Goal: Information Seeking & Learning: Learn about a topic

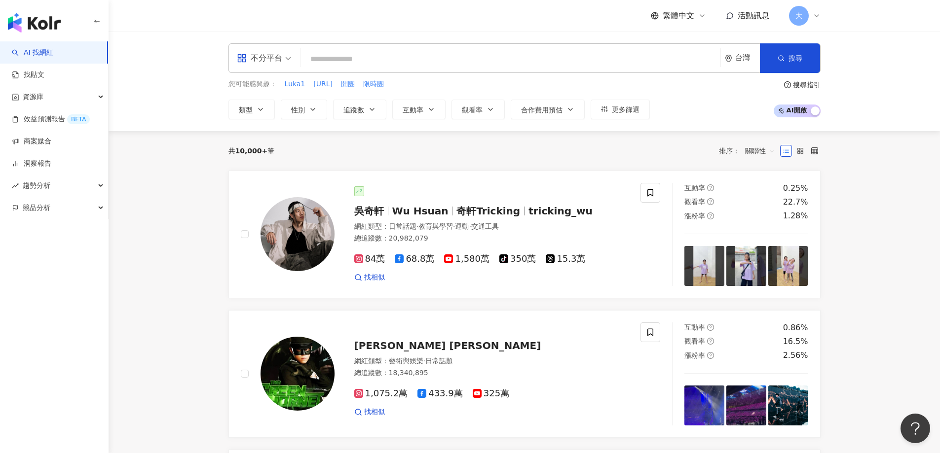
click at [361, 58] on input "search" at bounding box center [511, 59] width 412 height 19
paste input "*******"
type input "*******"
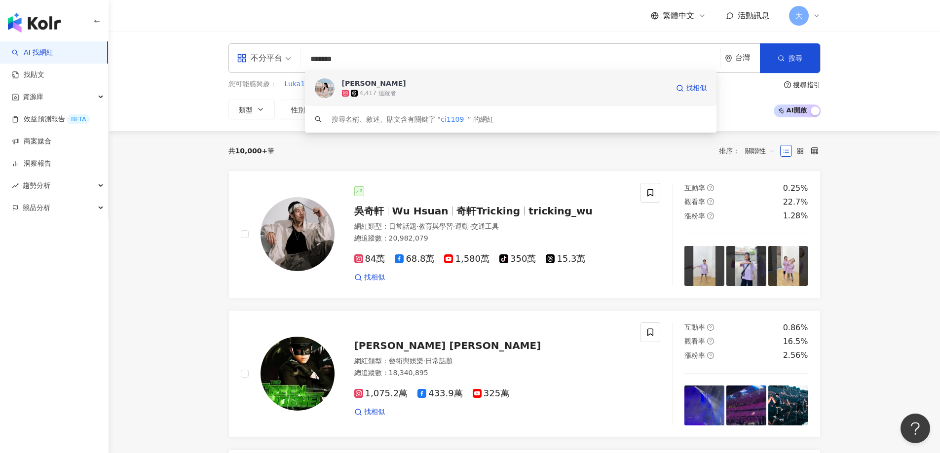
click at [407, 91] on div "4,417 追蹤者" at bounding box center [505, 93] width 327 height 10
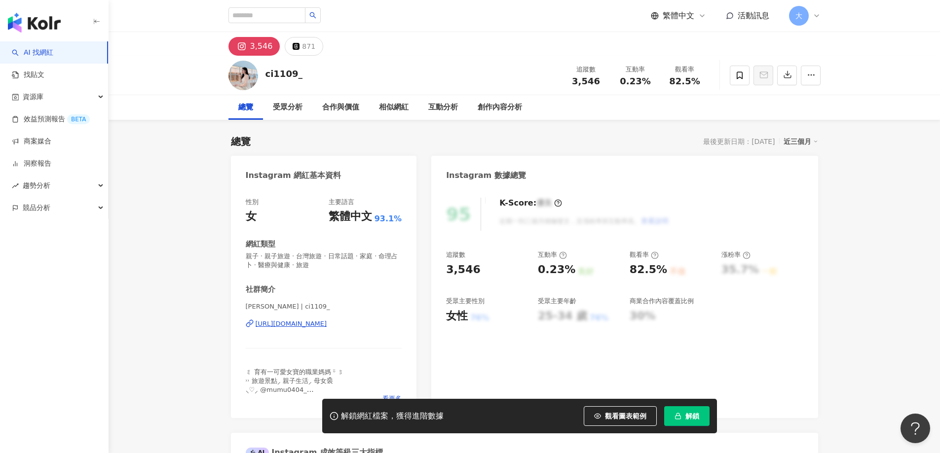
click at [697, 418] on span "解鎖" at bounding box center [692, 416] width 14 height 8
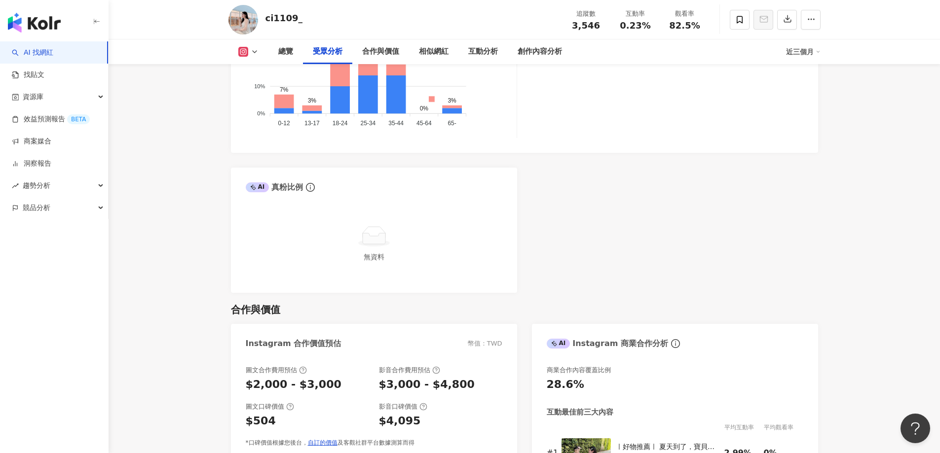
scroll to position [1184, 0]
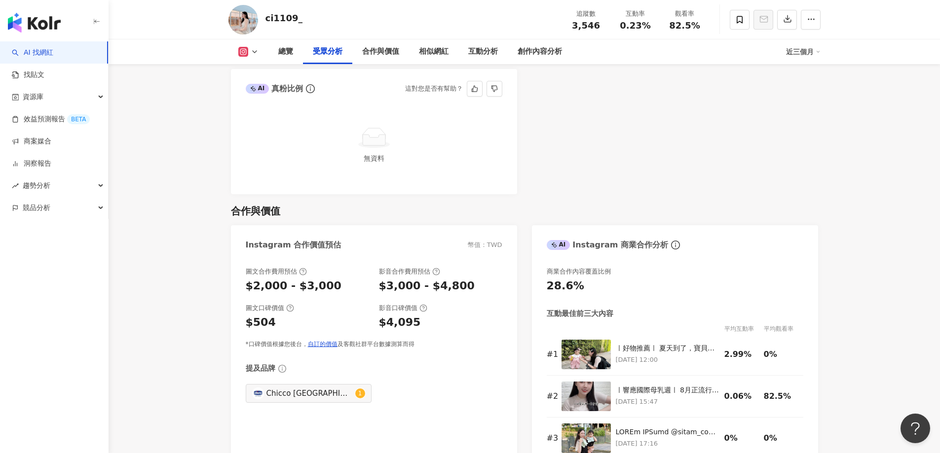
click at [381, 112] on div "無資料" at bounding box center [374, 147] width 286 height 93
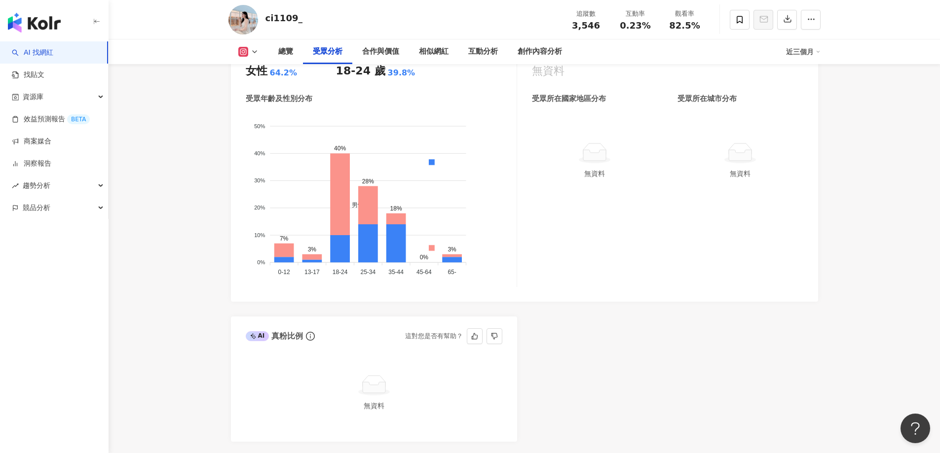
scroll to position [839, 0]
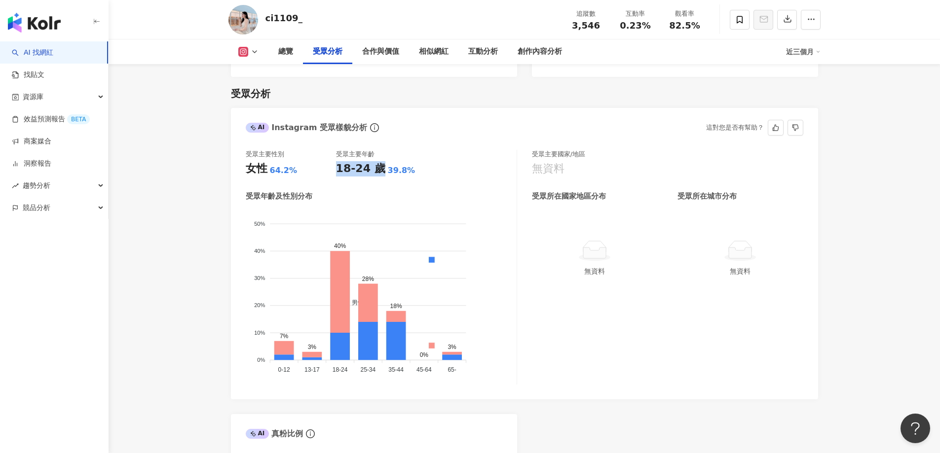
drag, startPoint x: 336, startPoint y: 170, endPoint x: 374, endPoint y: 171, distance: 38.0
click at [374, 171] on div "18-24 歲" at bounding box center [360, 168] width 49 height 15
copy div "18-24 歲"
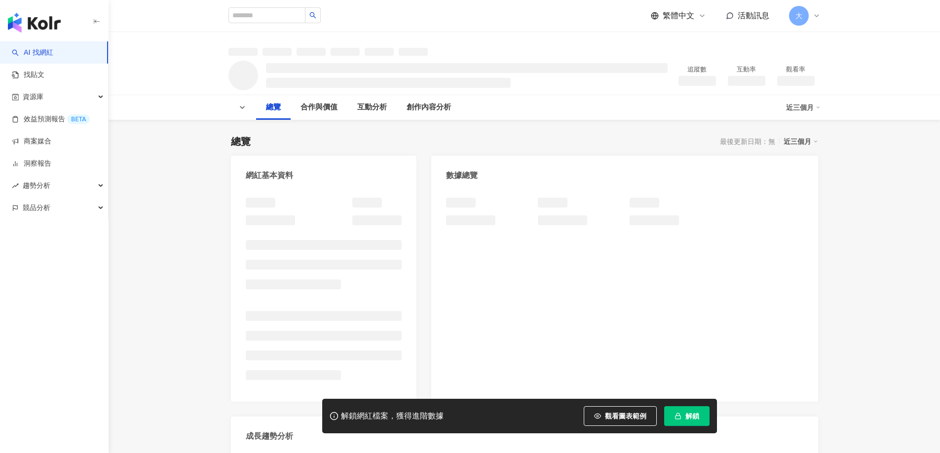
click at [681, 422] on button "解鎖" at bounding box center [686, 417] width 45 height 20
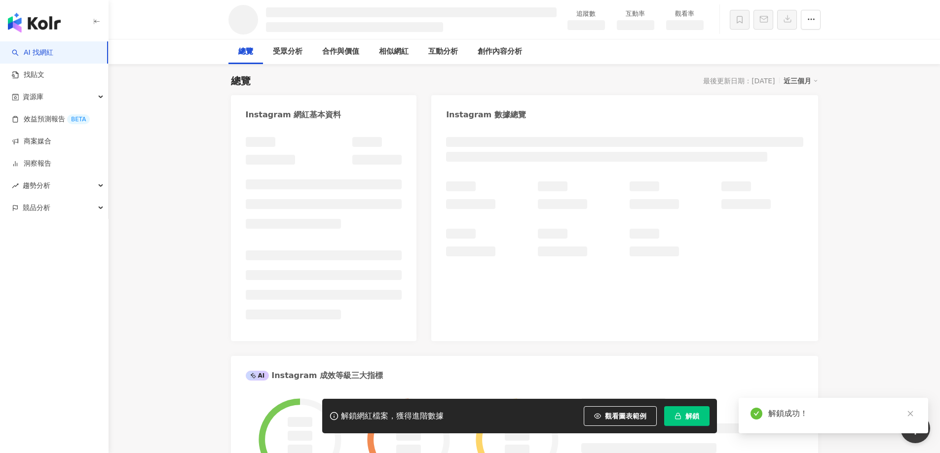
scroll to position [76, 0]
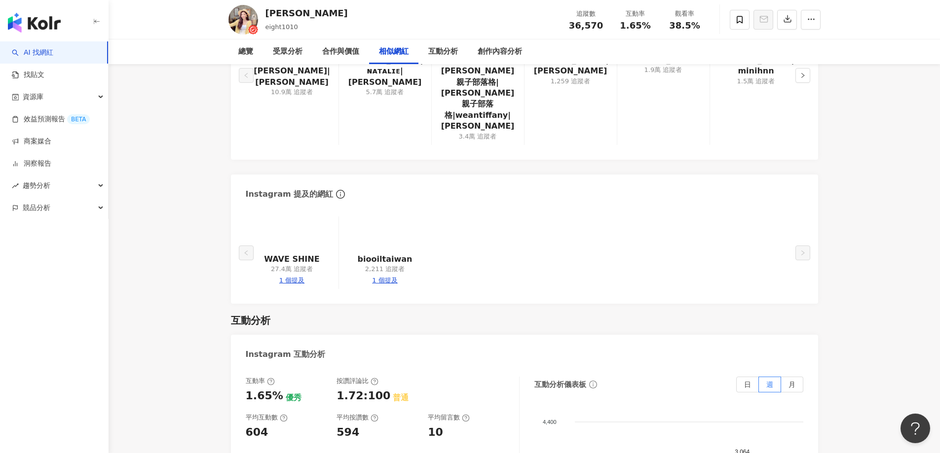
scroll to position [1936, 0]
